Goal: Transaction & Acquisition: Purchase product/service

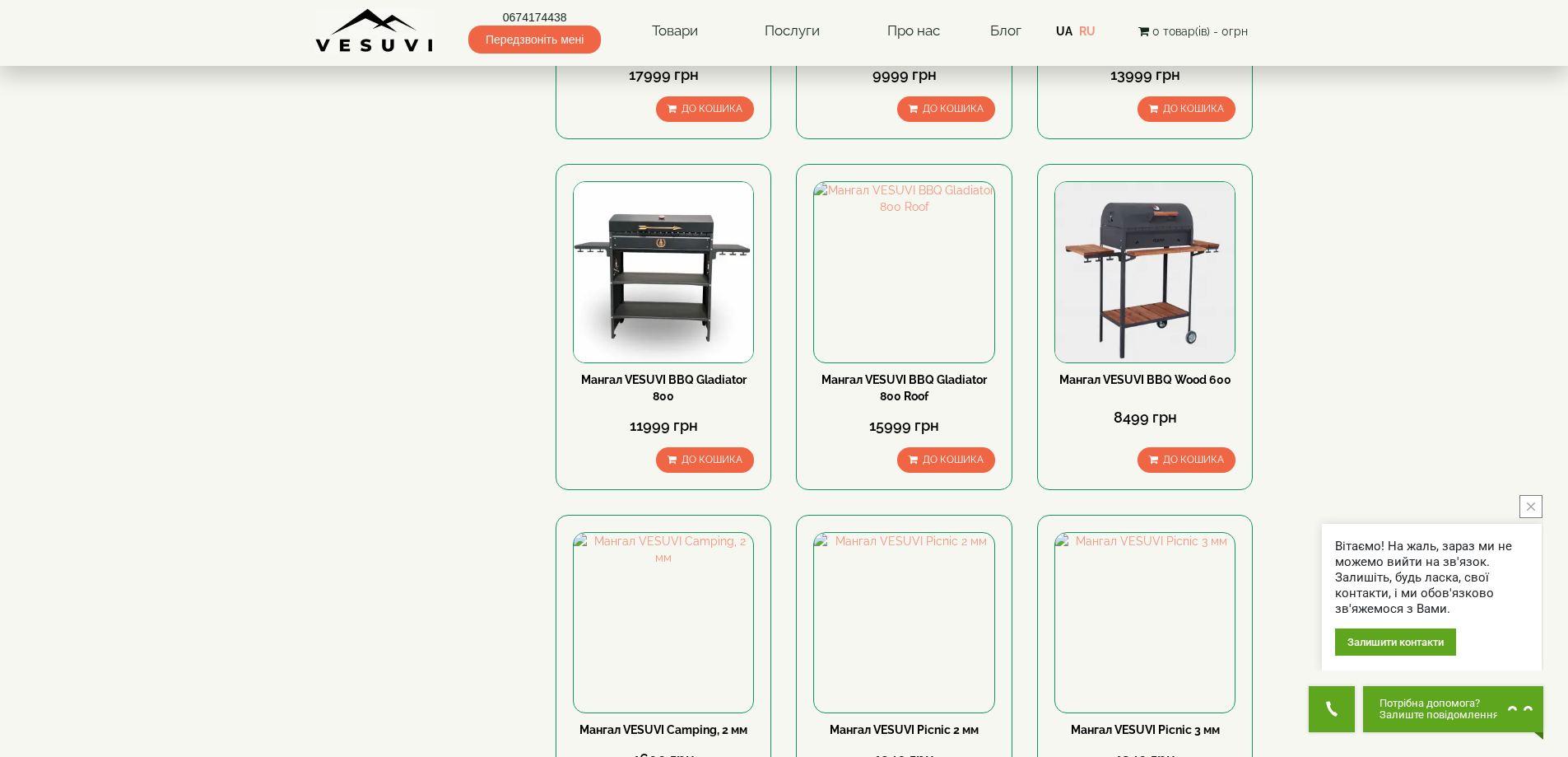
scroll to position [1894, 0]
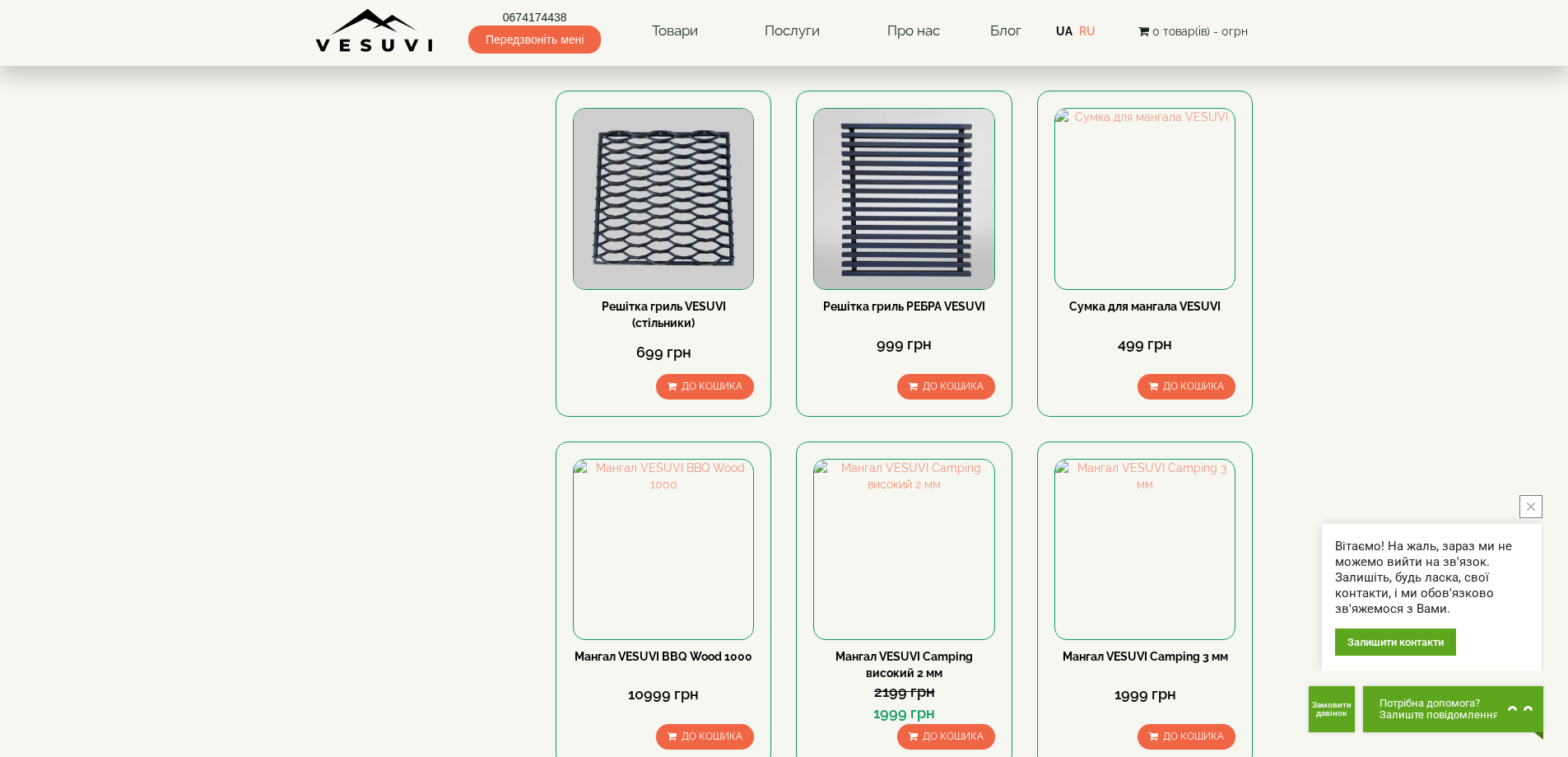
scroll to position [1976, 0]
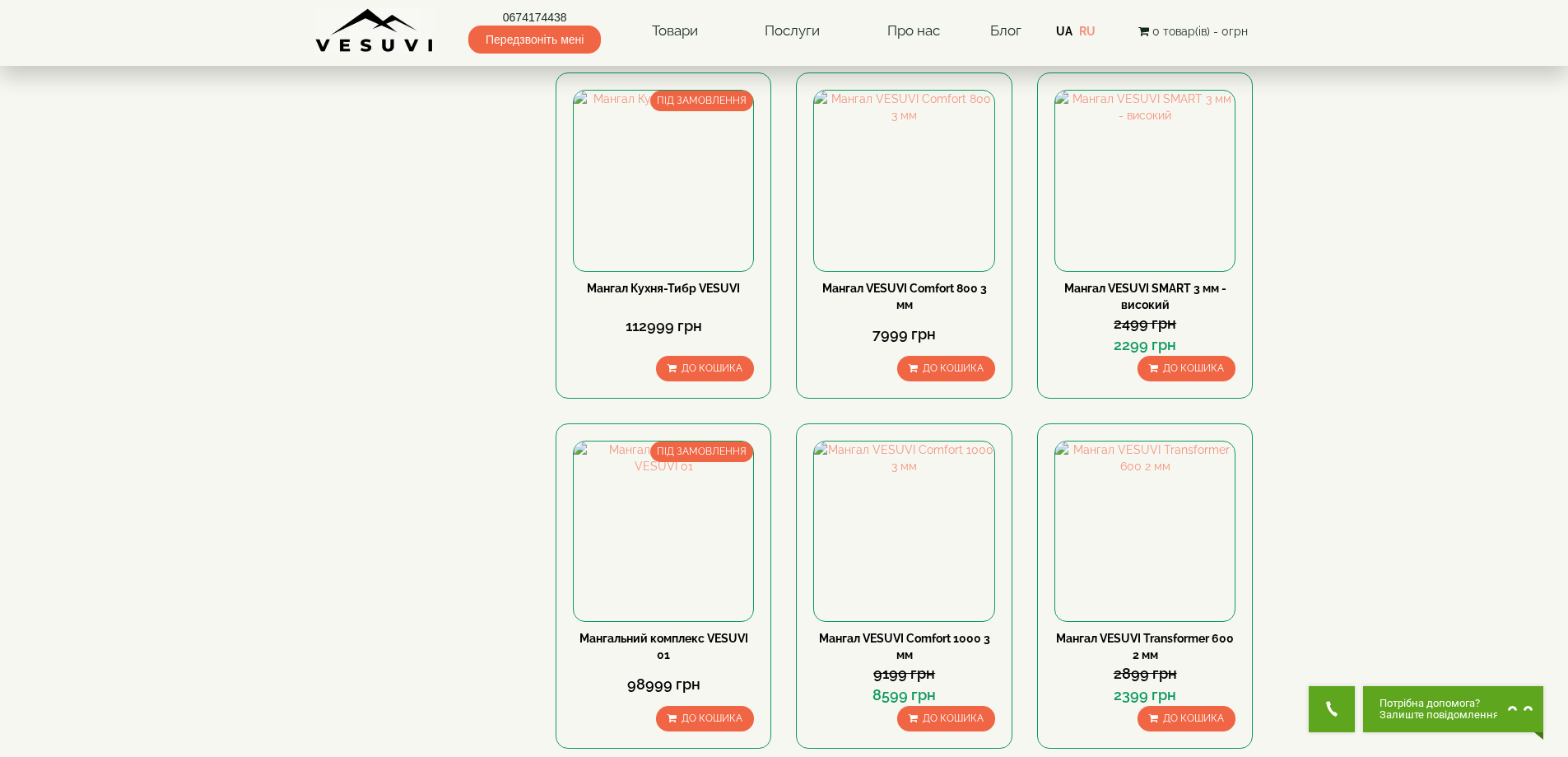
scroll to position [1976, 0]
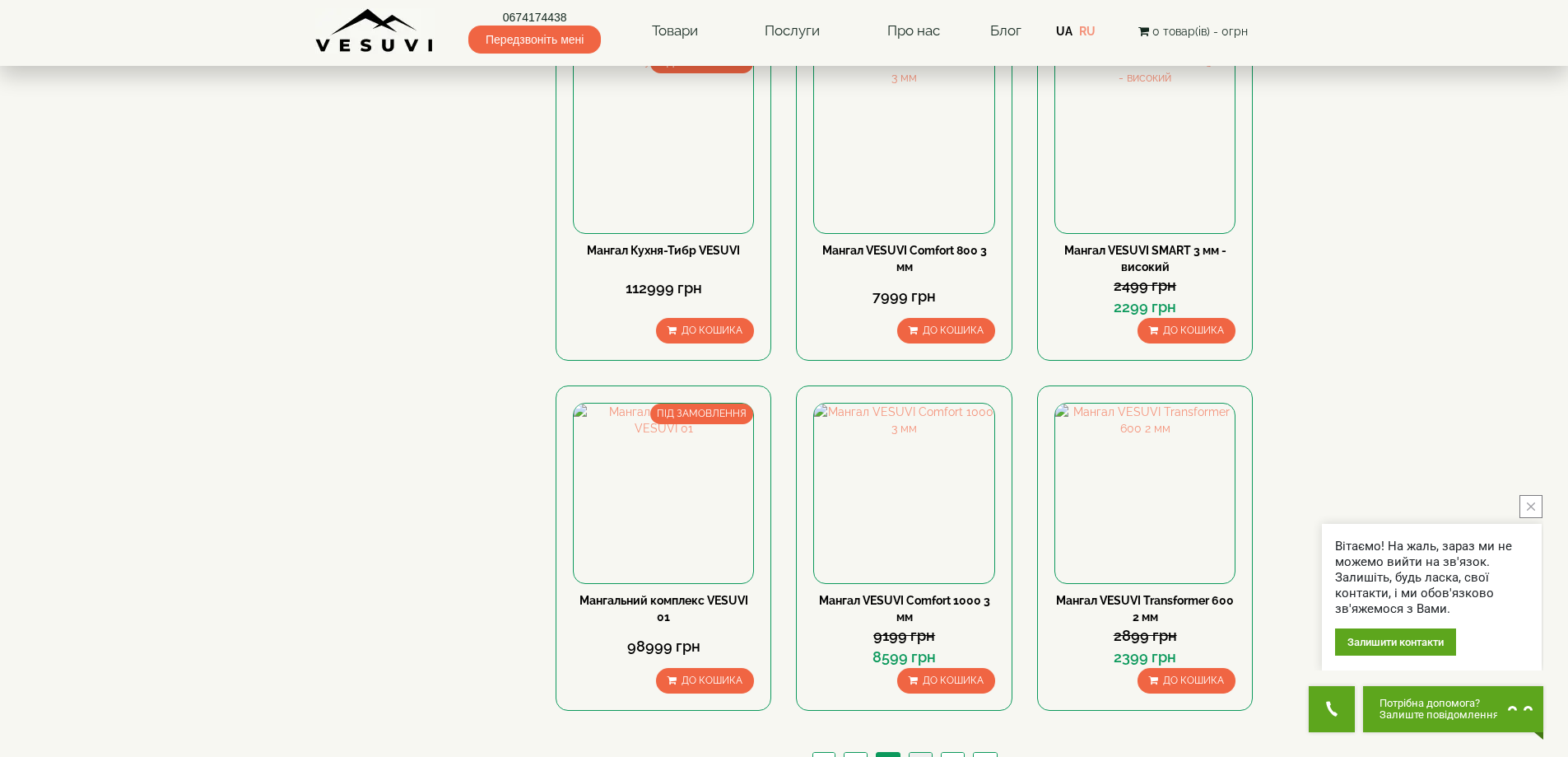
click at [922, 753] on link "4" at bounding box center [920, 761] width 23 height 18
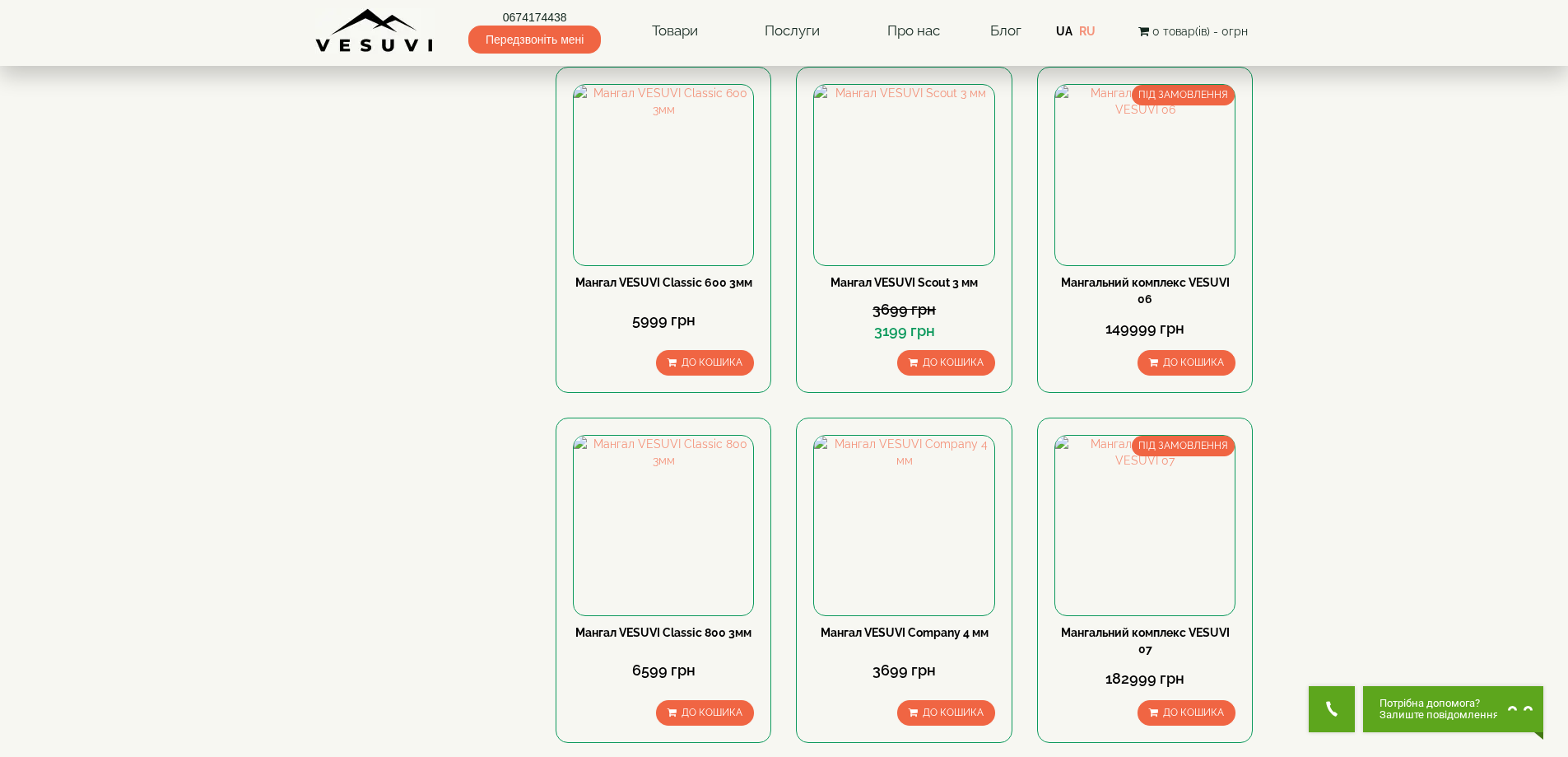
scroll to position [1976, 0]
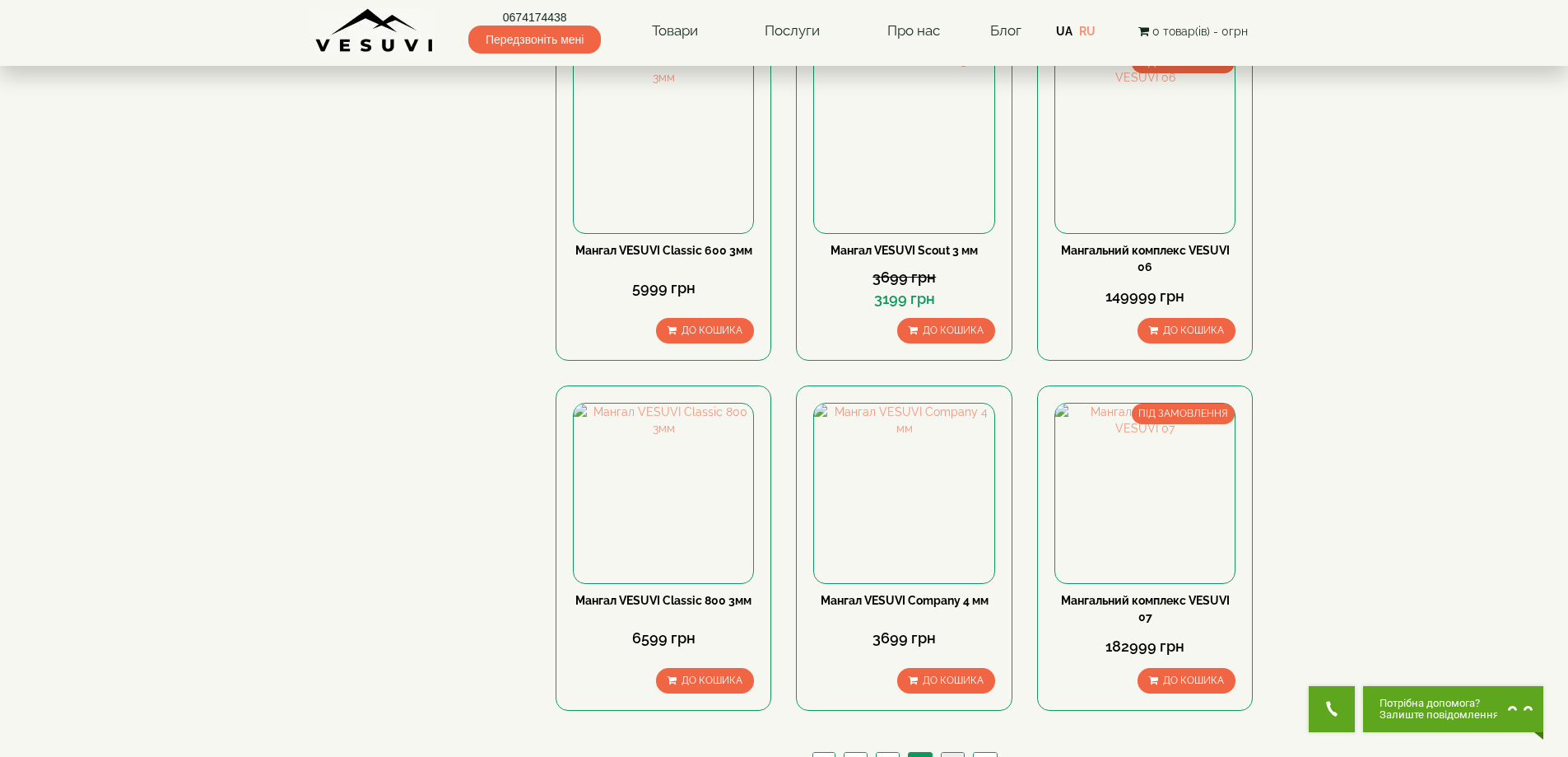
click at [952, 753] on link "5" at bounding box center [952, 761] width 23 height 18
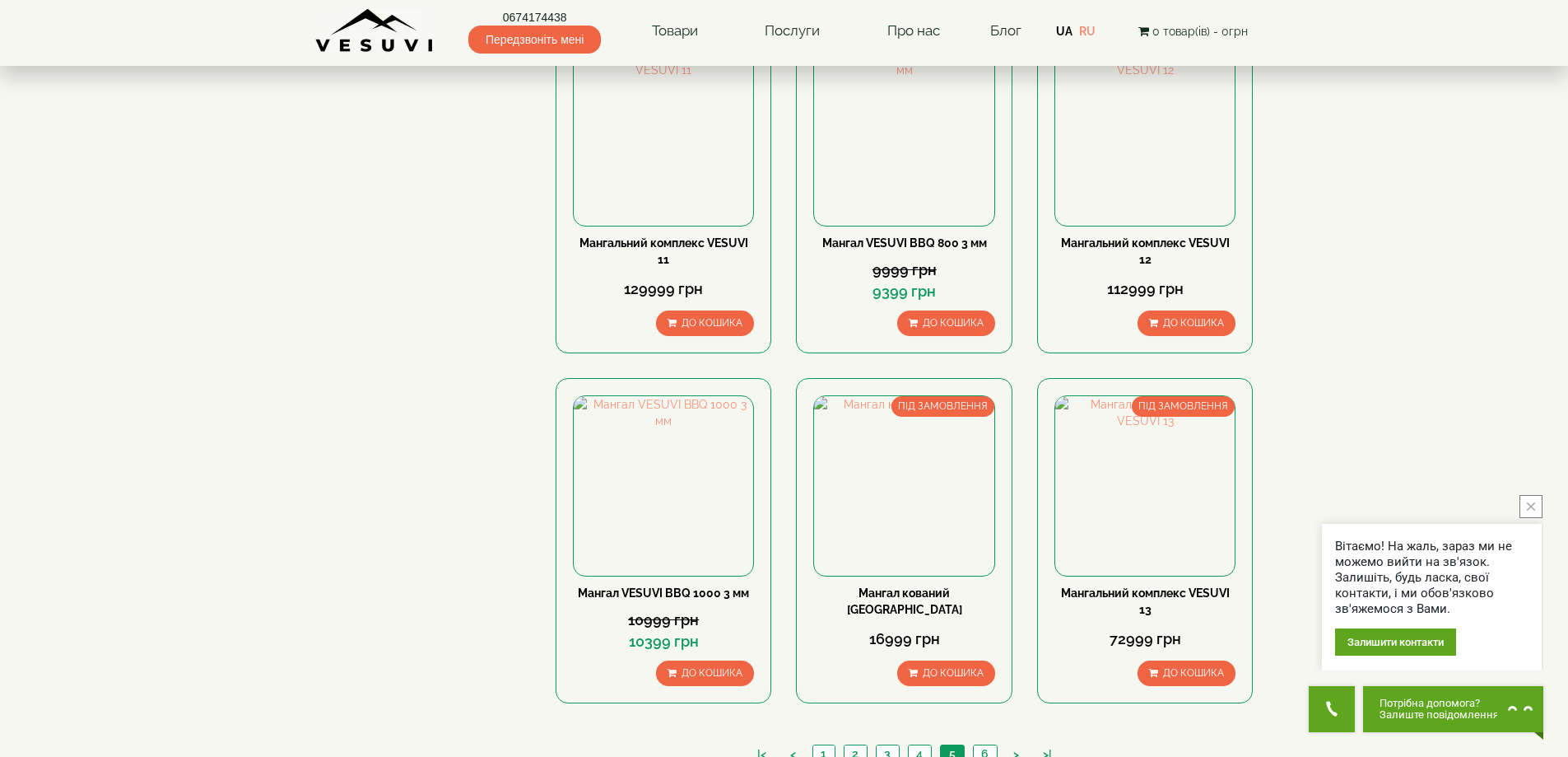
scroll to position [1993, 0]
